Goal: Navigation & Orientation: Find specific page/section

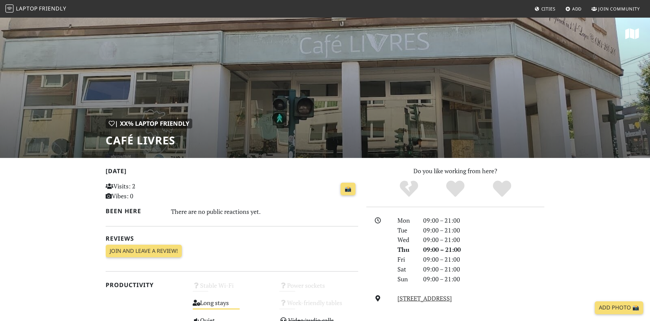
click at [47, 7] on span "Friendly" at bounding box center [52, 8] width 27 height 7
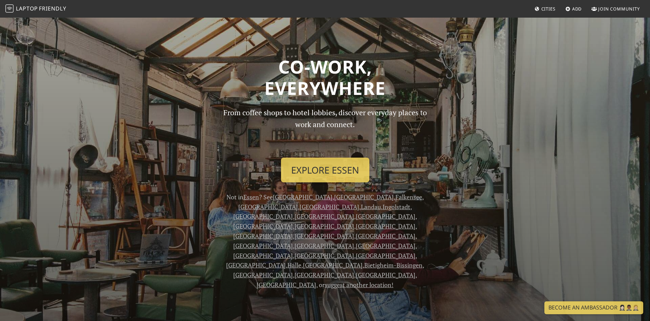
click at [544, 7] on span "Cities" at bounding box center [548, 9] width 14 height 6
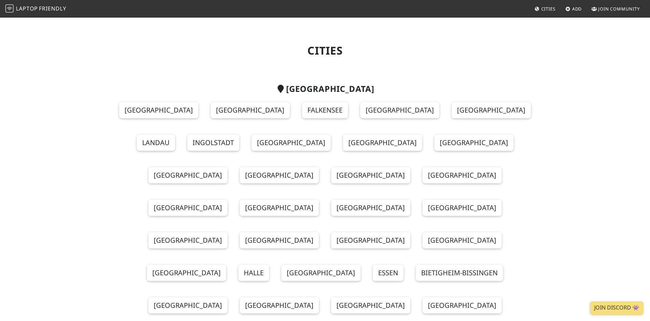
click at [46, 8] on span "Friendly" at bounding box center [52, 8] width 27 height 7
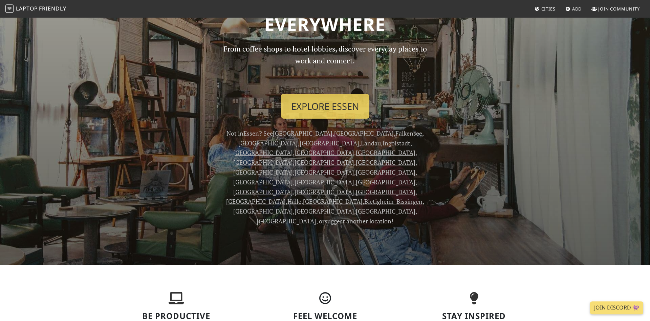
scroll to position [35, 0]
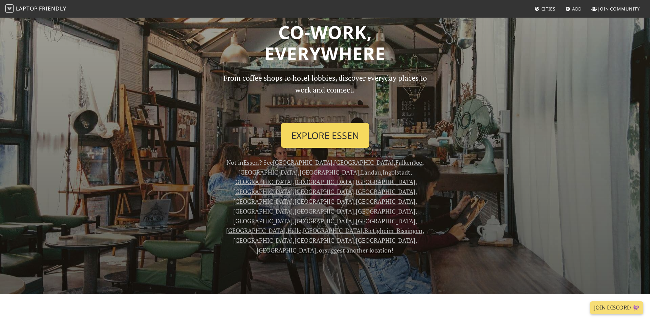
click at [311, 135] on link "Explore Essen" at bounding box center [325, 135] width 88 height 25
